Goal: Transaction & Acquisition: Purchase product/service

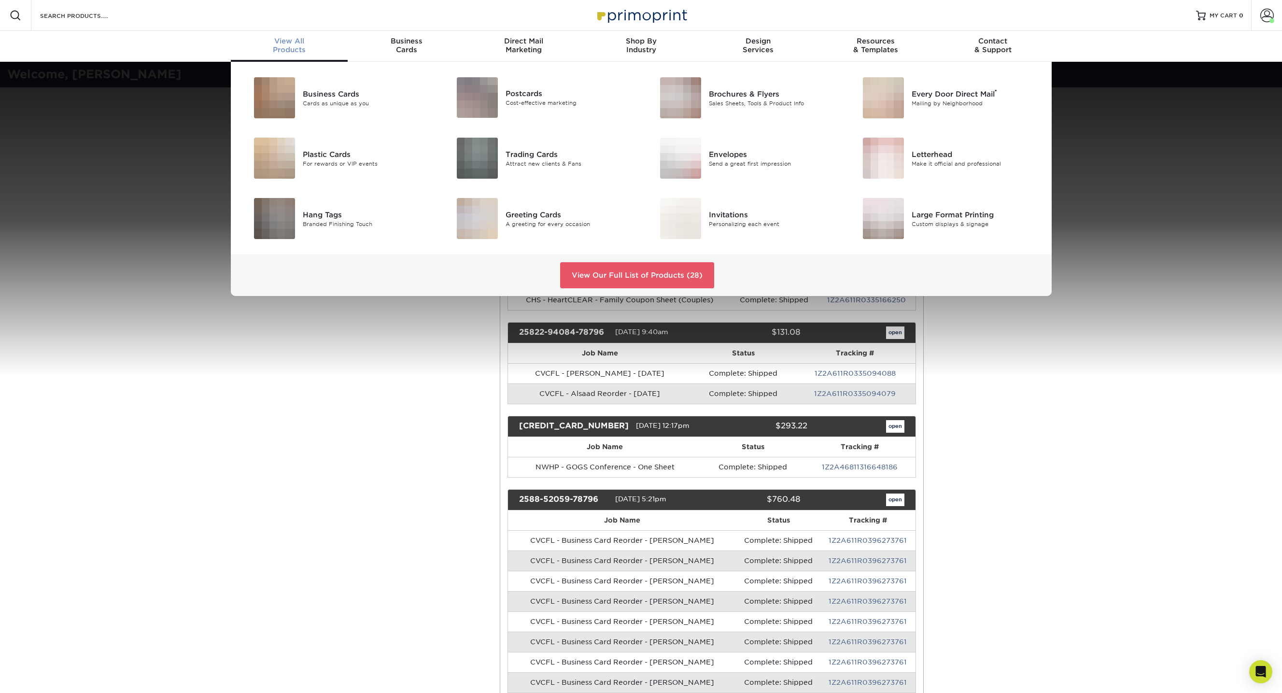
click at [298, 46] on div "View All Products" at bounding box center [289, 45] width 117 height 17
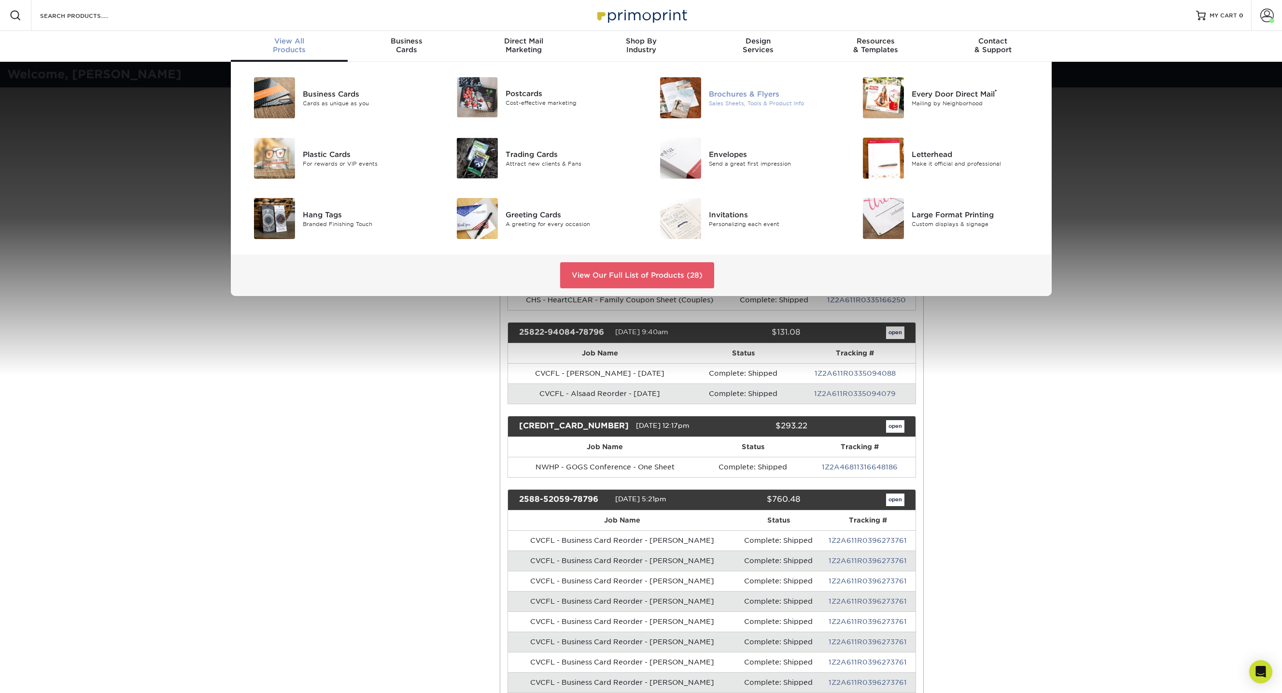
click at [717, 105] on div "Sales Sheets, Tools & Product Info" at bounding box center [773, 103] width 128 height 8
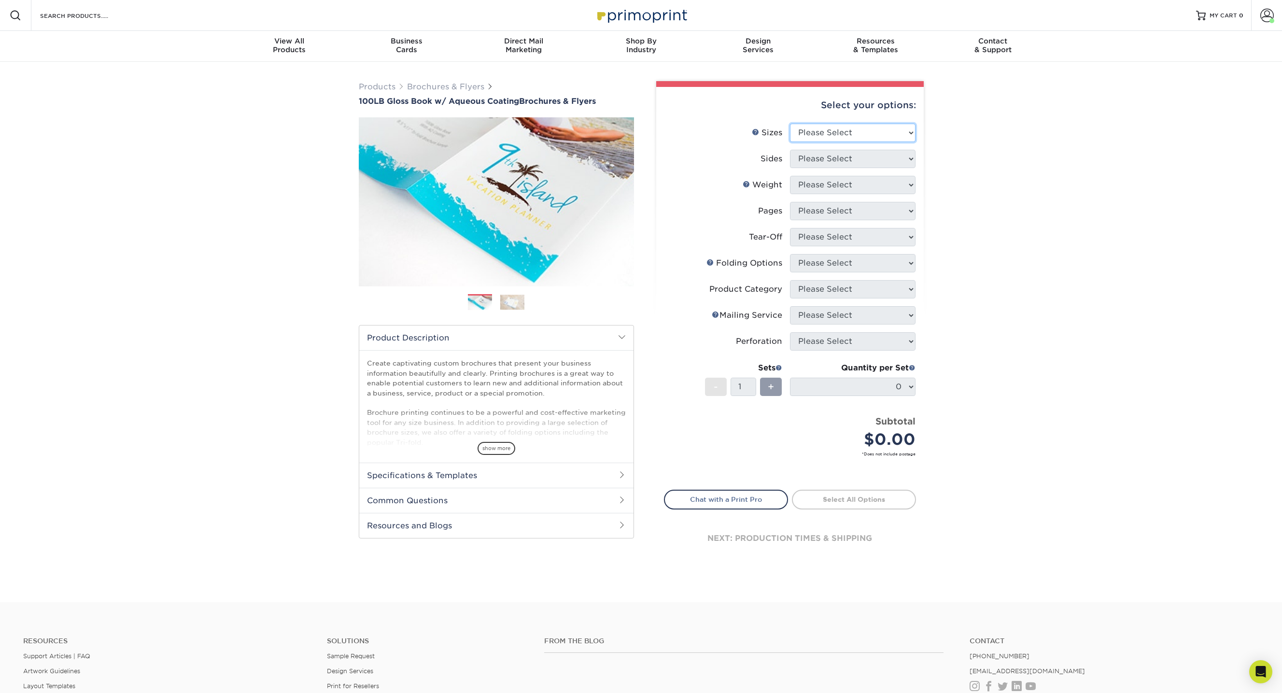
click at [849, 139] on select "Please Select 3.5" x 8.5" 3.5" x 11" 3.67" x 8.5" 4" x 6" 4" x 8.5" 4" x 9" 4" …" at bounding box center [853, 133] width 126 height 18
select select "8.50x11.00"
click at [790, 124] on select "Please Select 3.5" x 8.5" 3.5" x 11" 3.67" x 8.5" 4" x 6" 4" x 8.5" 4" x 9" 4" …" at bounding box center [853, 133] width 126 height 18
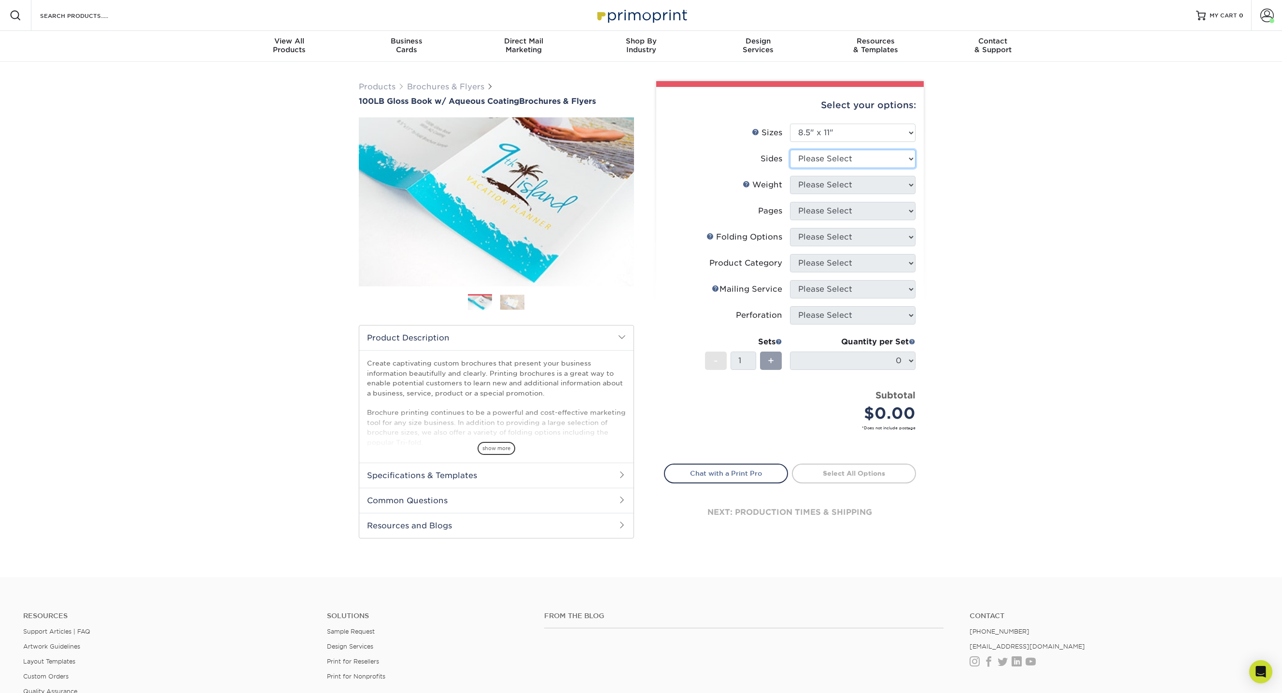
click at [862, 158] on select "Please Select Print Both Sides Print Front Only" at bounding box center [853, 159] width 126 height 18
select select "13abbda7-1d64-4f25-8bb2-c179b224825d"
click at [790, 150] on select "Please Select Print Both Sides Print Front Only" at bounding box center [853, 159] width 126 height 18
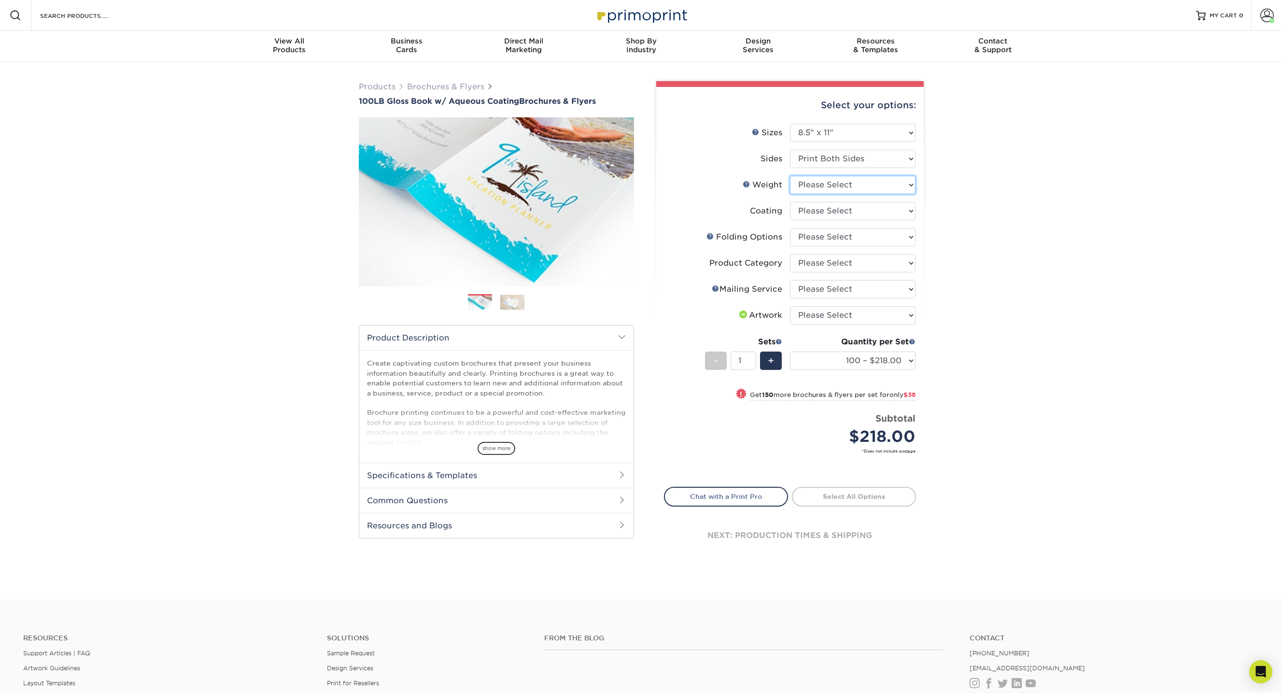
click at [869, 184] on select "Please Select 100LB" at bounding box center [853, 185] width 126 height 18
select select "100LB"
click at [790, 176] on select "Please Select 100LB" at bounding box center [853, 185] width 126 height 18
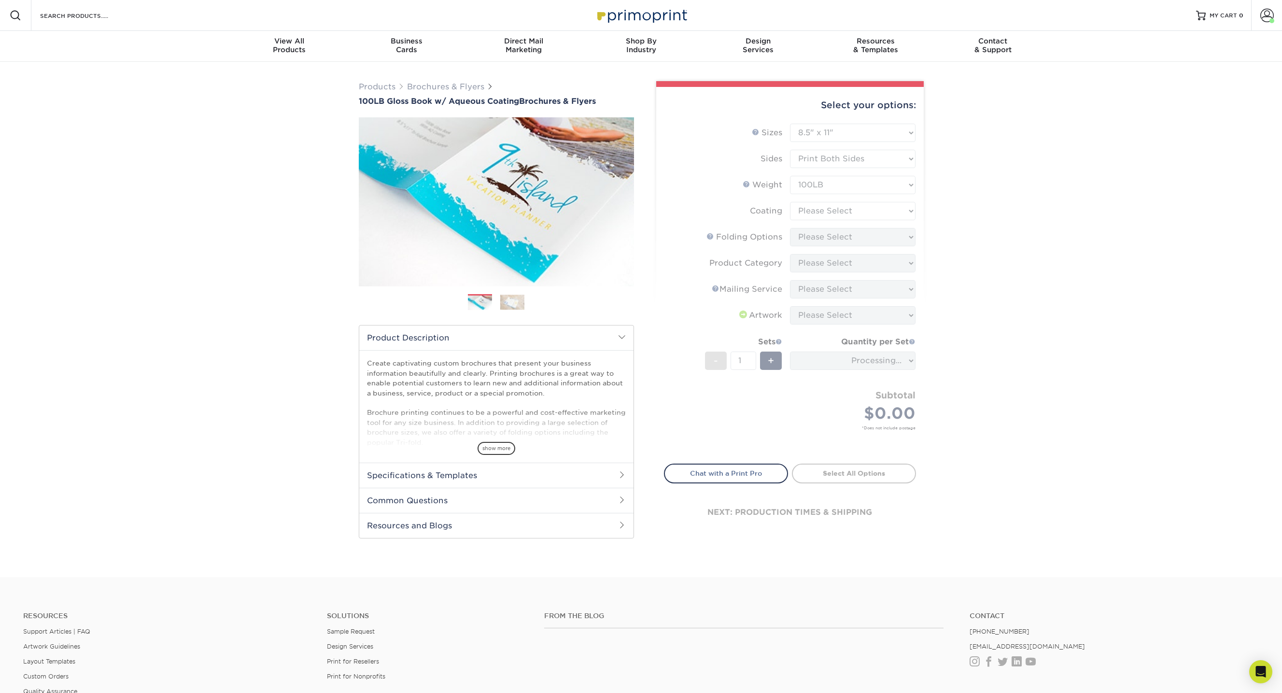
drag, startPoint x: 495, startPoint y: 450, endPoint x: 511, endPoint y: 440, distance: 18.4
click at [495, 450] on span "show more" at bounding box center [497, 448] width 38 height 13
click at [508, 302] on img at bounding box center [512, 302] width 24 height 15
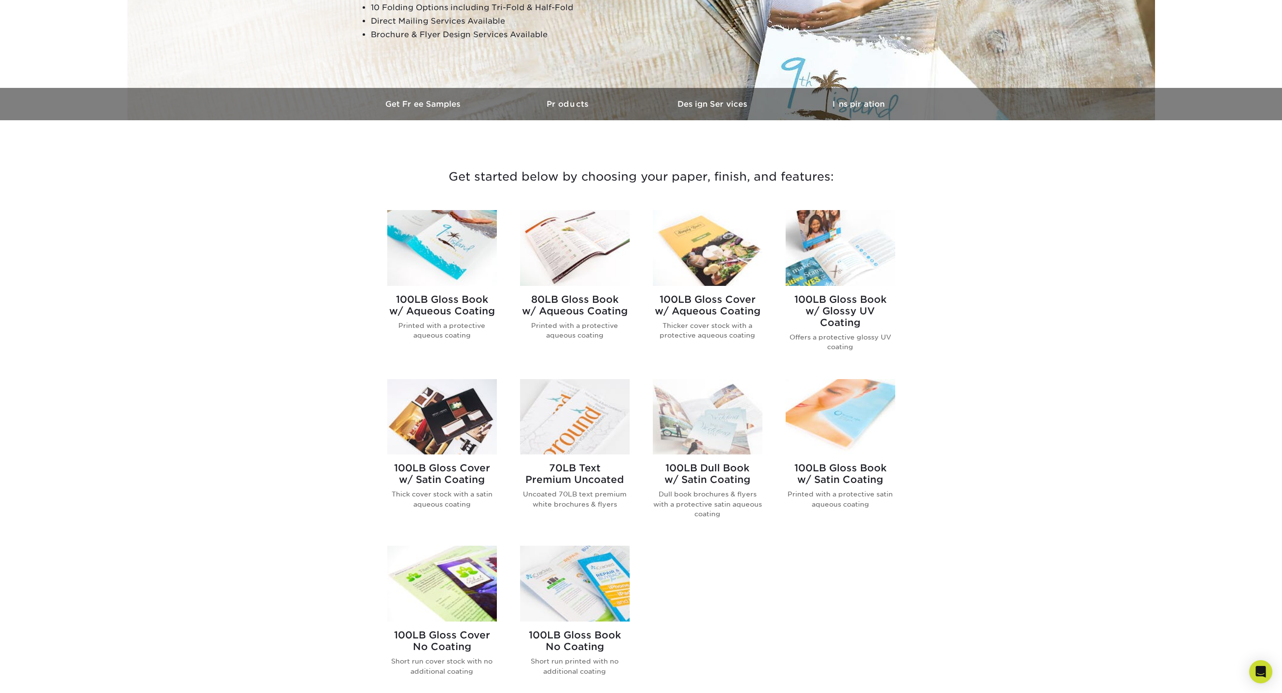
scroll to position [137, 0]
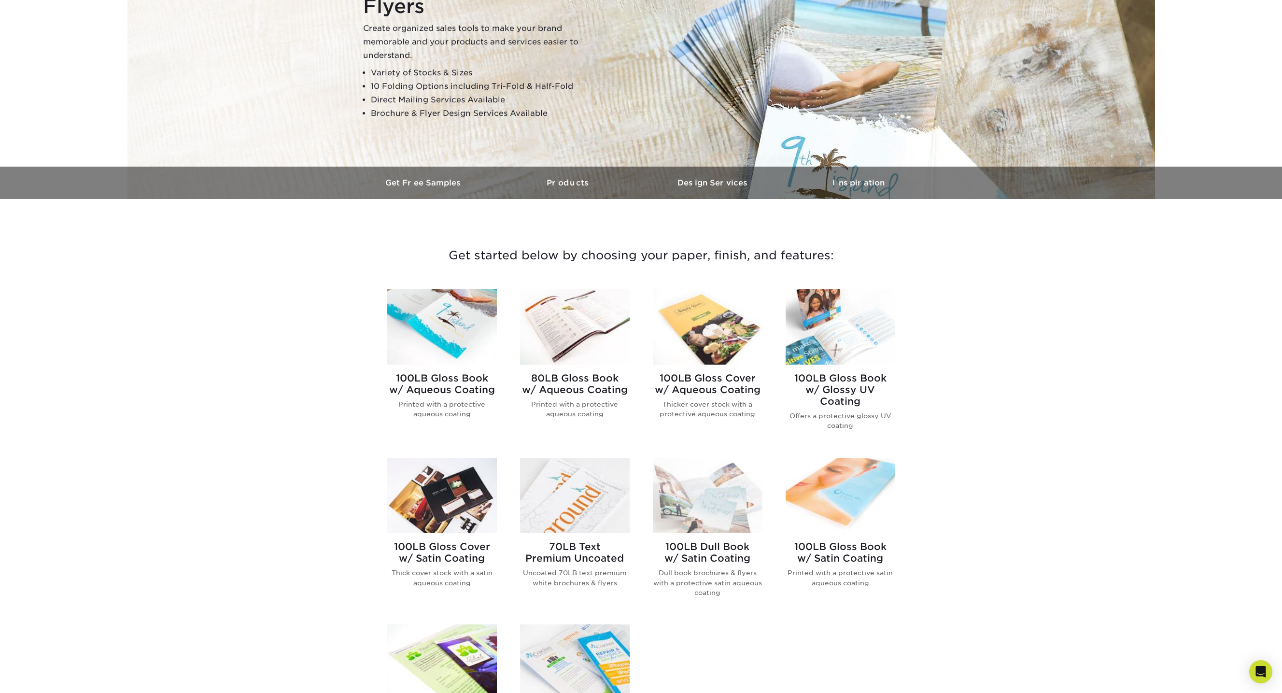
click at [710, 328] on img at bounding box center [708, 327] width 110 height 76
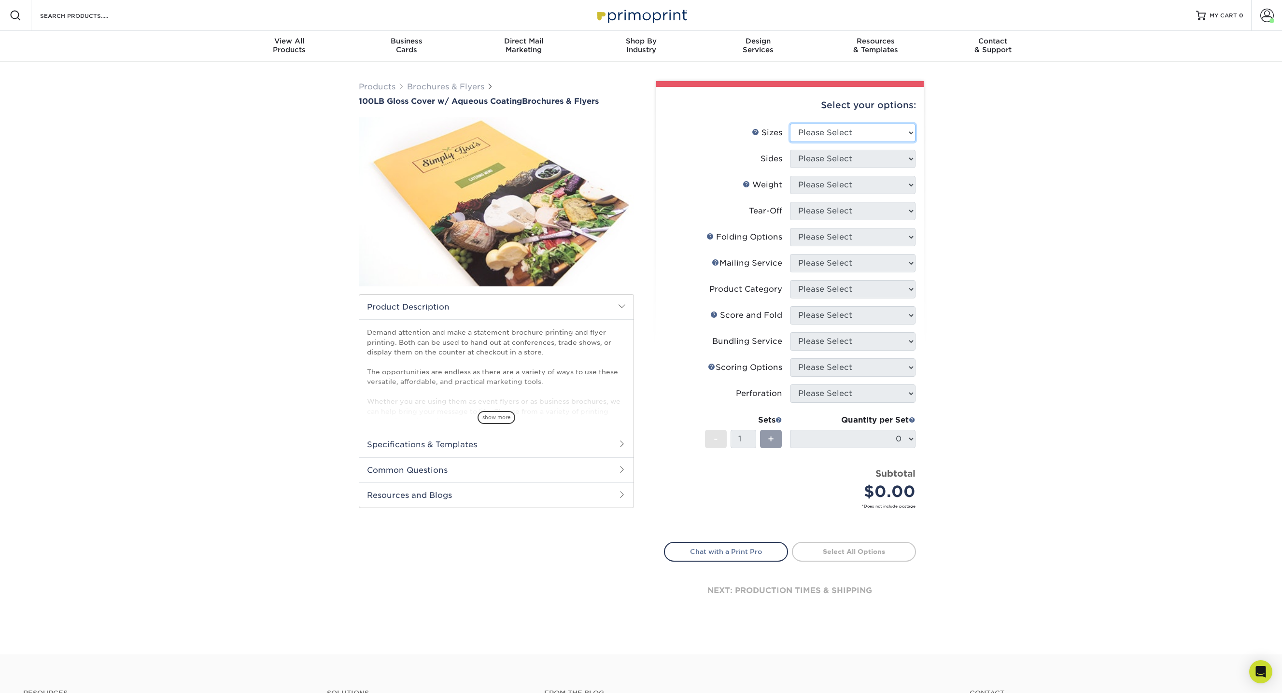
click at [849, 139] on select "Please Select 3.5" x 8.5" 3.5" x 11" 3.67" x 8.5" 4" x 8.5" 4" x 11" 4" x 12" 4…" at bounding box center [853, 133] width 126 height 18
select select "8.50x11.00"
click at [790, 124] on select "Please Select 3.5" x 8.5" 3.5" x 11" 3.67" x 8.5" 4" x 8.5" 4" x 11" 4" x 12" 4…" at bounding box center [853, 133] width 126 height 18
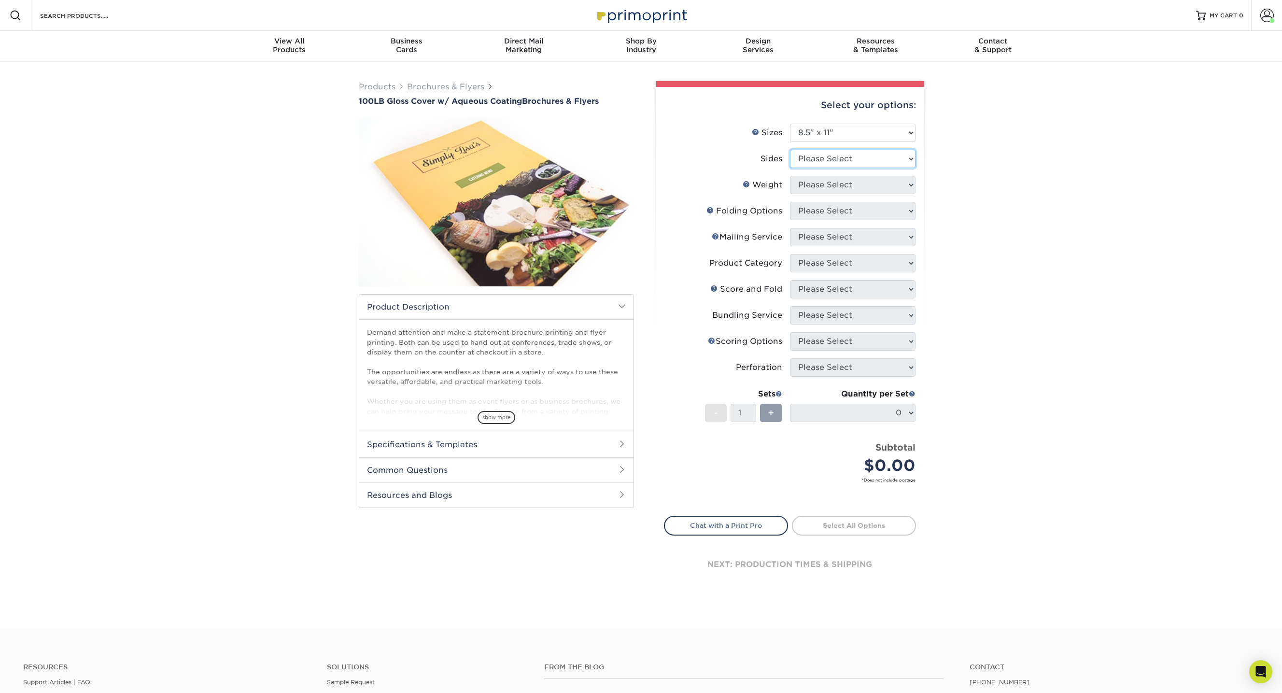
click at [863, 164] on select "Please Select Print Both Sides Print Front Only" at bounding box center [853, 159] width 126 height 18
select select "13abbda7-1d64-4f25-8bb2-c179b224825d"
click at [790, 150] on select "Please Select Print Both Sides Print Front Only" at bounding box center [853, 159] width 126 height 18
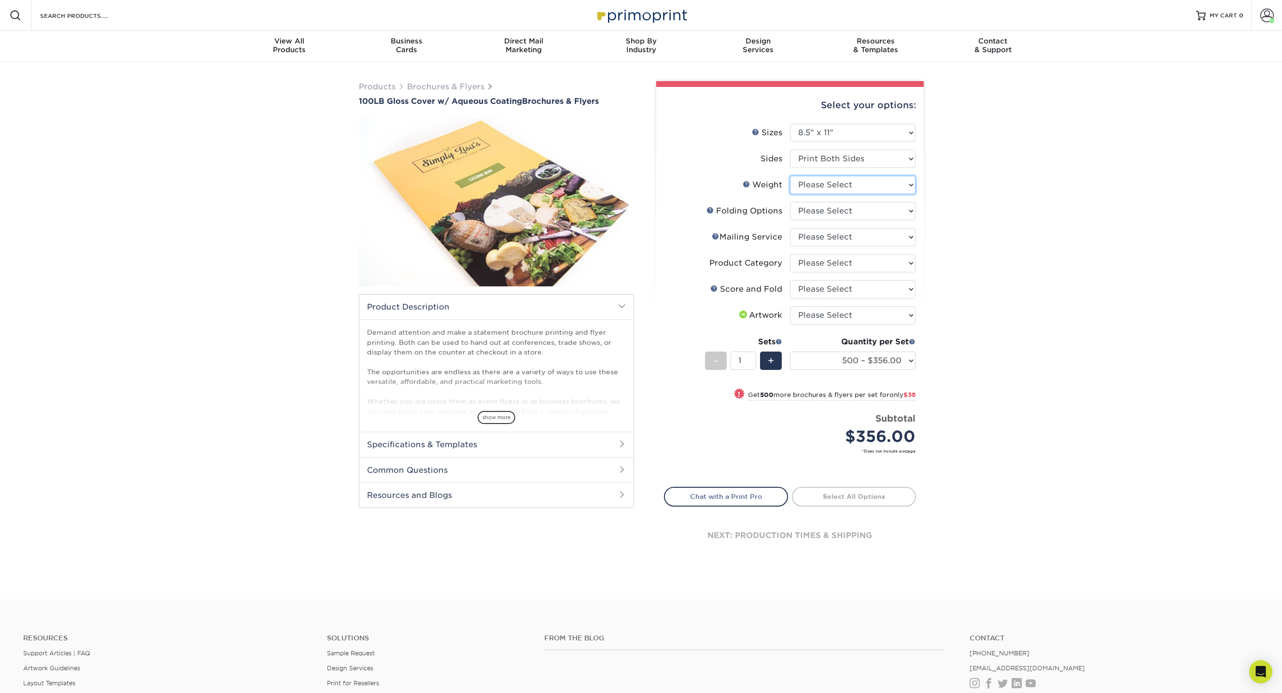
click at [844, 189] on select "Please Select 100LB" at bounding box center [853, 185] width 126 height 18
select select "100LB"
click at [790, 176] on select "Please Select 100LB" at bounding box center [853, 185] width 126 height 18
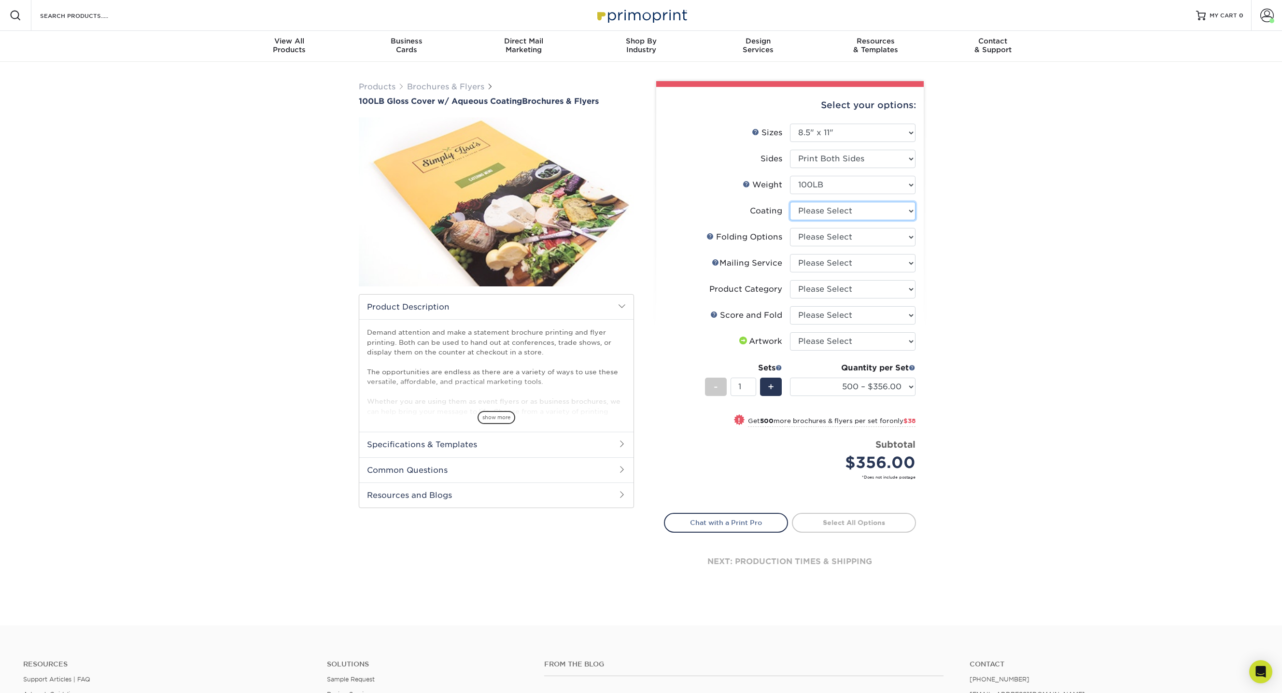
click at [866, 211] on select at bounding box center [853, 211] width 126 height 18
select select "d41dab50-ff65-4f4f-bb17-2afe4d36ae33"
click at [790, 202] on select at bounding box center [853, 211] width 126 height 18
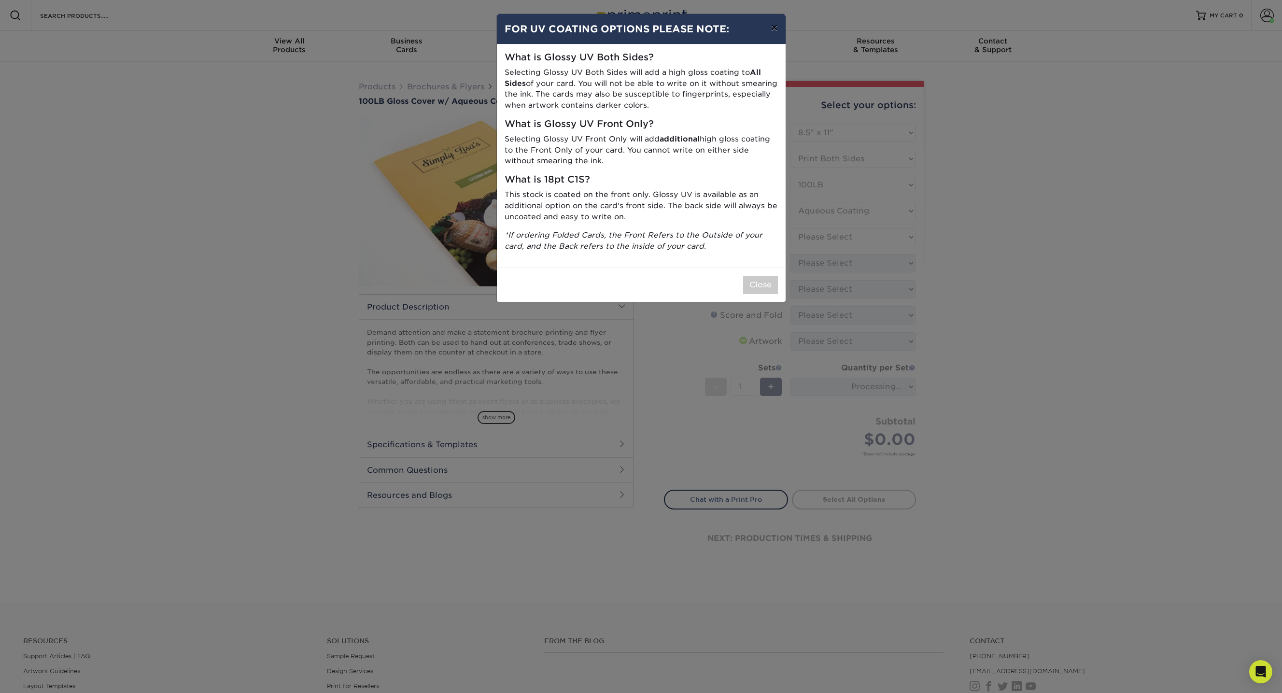
click at [773, 26] on button "×" at bounding box center [774, 27] width 22 height 27
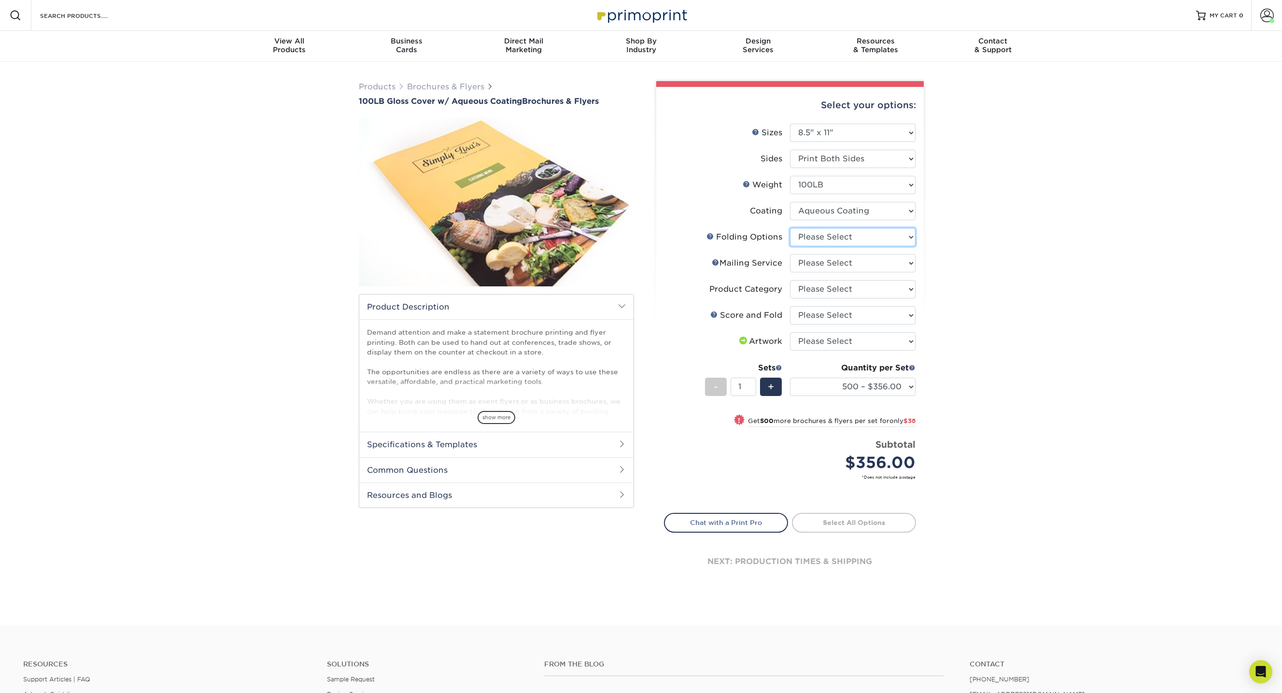
click at [877, 235] on select "Please Select FLAT - No Folding" at bounding box center [853, 237] width 126 height 18
select select "9b1d5825-34d1-4721-9874-ed79abb003d7"
click at [790, 228] on select "Please Select FLAT - No Folding" at bounding box center [853, 237] width 126 height 18
click at [876, 264] on select "Please Select No Direct Mailing Service No, I will mail/stamp/imprint Direct Ma…" at bounding box center [853, 263] width 126 height 18
select select "3e5e9bdd-d78a-4c28-a41d-fe1407925ca6"
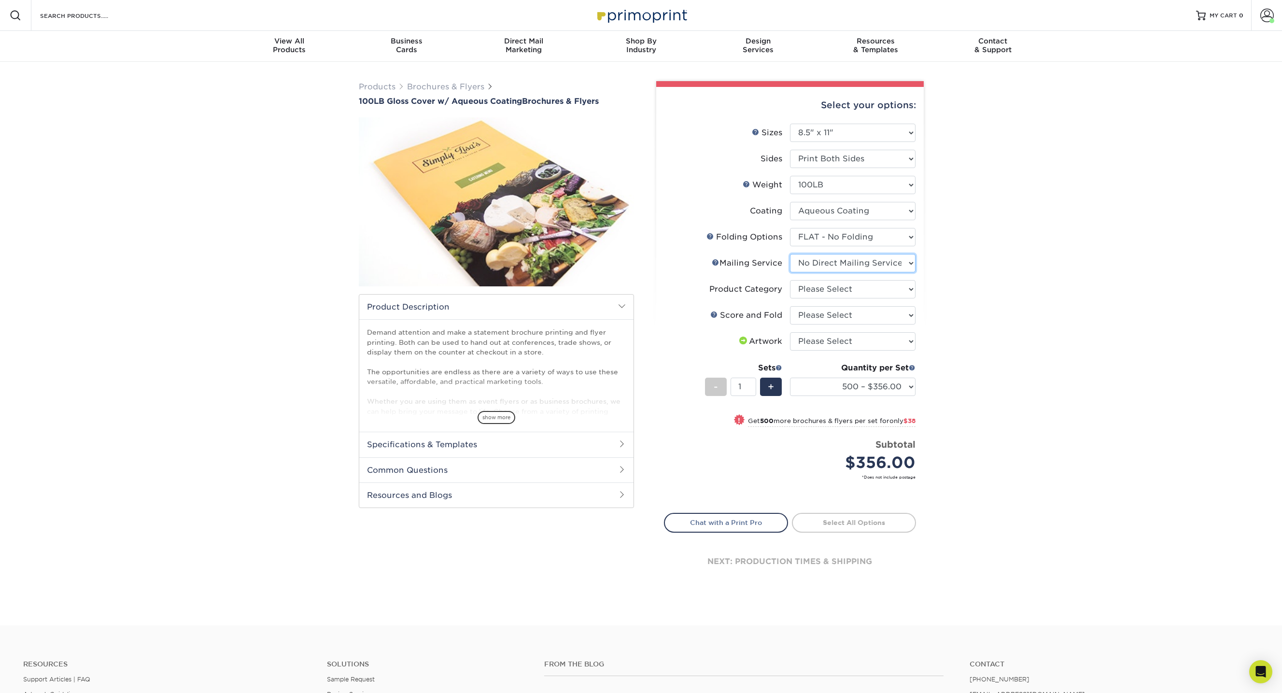
click at [790, 254] on select "Please Select No Direct Mailing Service No, I will mail/stamp/imprint Direct Ma…" at bounding box center [853, 263] width 126 height 18
click at [869, 289] on select "Please Select Flyers and Brochures" at bounding box center [853, 289] width 126 height 18
select select "1a668080-6b7c-4174-b399-2c3833b27ef4"
click at [790, 280] on select "Please Select Flyers and Brochures" at bounding box center [853, 289] width 126 height 18
click at [884, 310] on select "Please Select No Scoring and Folding Score & fold in half Score and 1/2 Fold on…" at bounding box center [853, 315] width 126 height 18
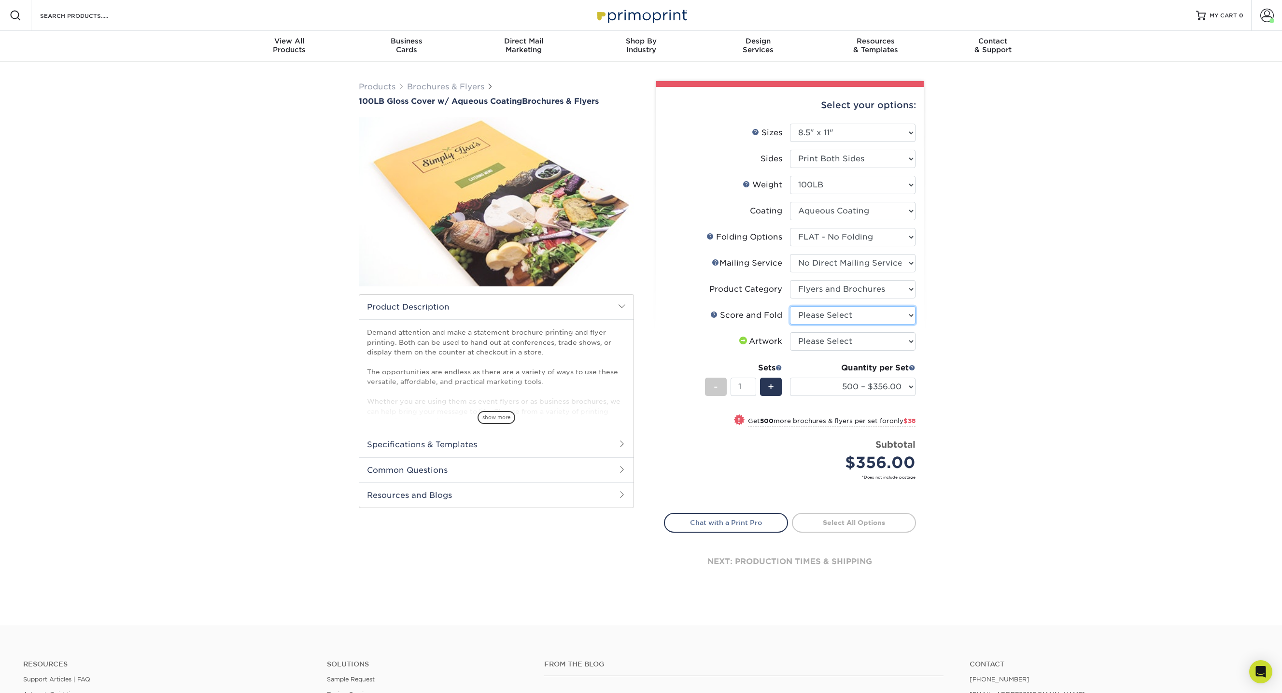
select select "bd0593cf-038a-41f4-bfbc-0b0ebdcc21b2"
click at [790, 306] on select "Please Select No Scoring and Folding Score & fold in half Score and 1/2 Fold on…" at bounding box center [853, 315] width 126 height 18
click at [877, 348] on select "Please Select I will upload files I need a design - $175" at bounding box center [853, 341] width 126 height 18
select select "upload"
click at [790, 332] on select "Please Select I will upload files I need a design - $175" at bounding box center [853, 341] width 126 height 18
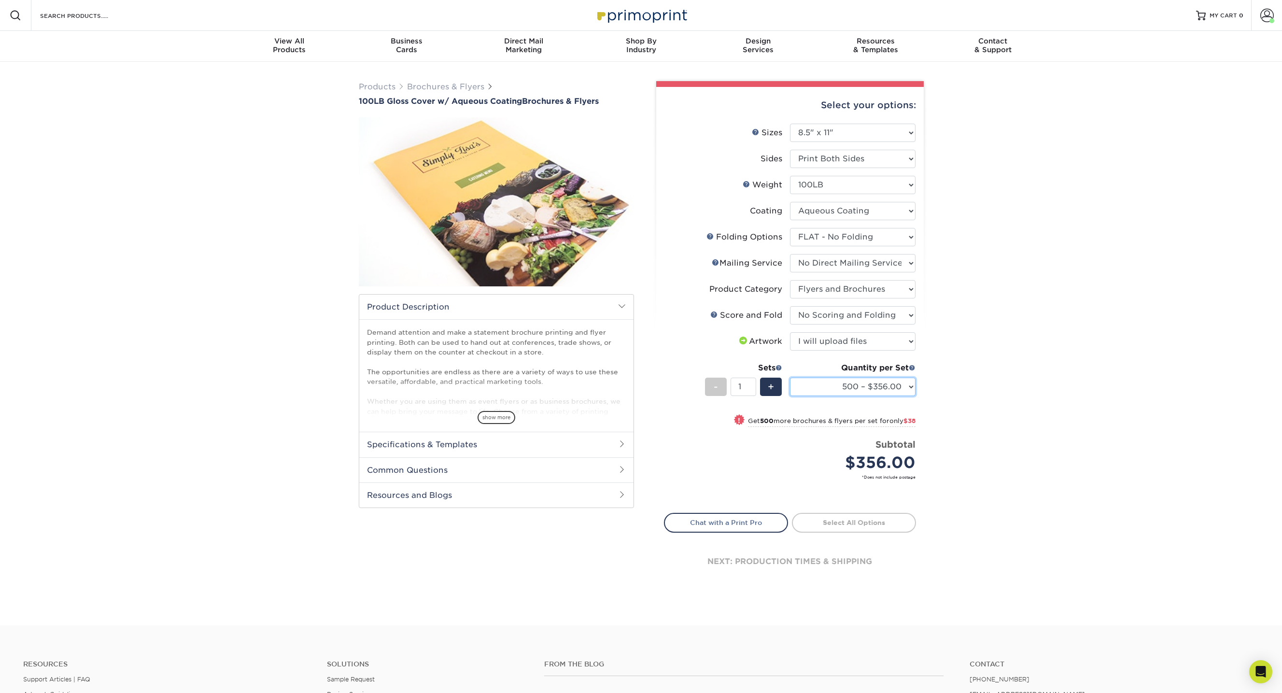
click at [888, 380] on select "500 – $356.00 1000 – $394.00 2000 – $469.00 2500 – $587.00 3000 – $752.00 4000 …" at bounding box center [853, 387] width 126 height 18
click at [890, 457] on div "$356.00" at bounding box center [856, 462] width 118 height 23
copy li "$356.00"
